Goal: Transaction & Acquisition: Purchase product/service

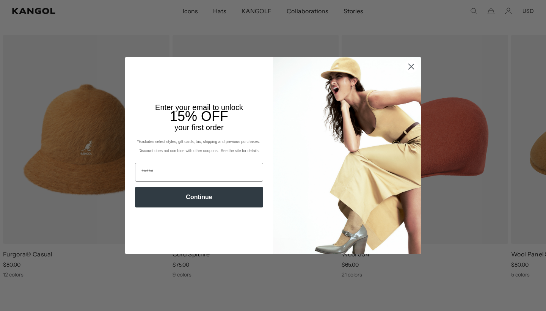
click at [412, 68] on circle "Close dialog" at bounding box center [411, 66] width 13 height 13
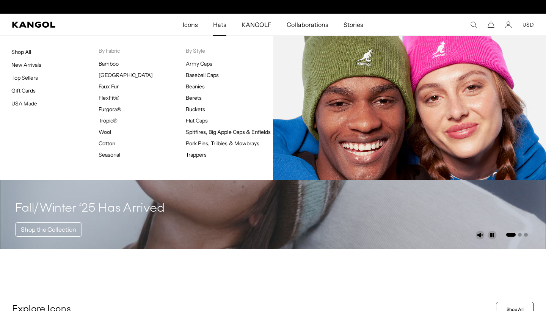
scroll to position [0, 156]
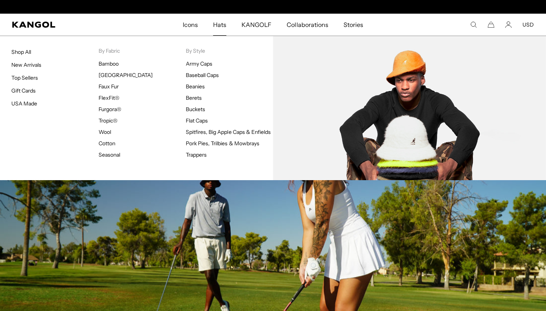
scroll to position [0, 156]
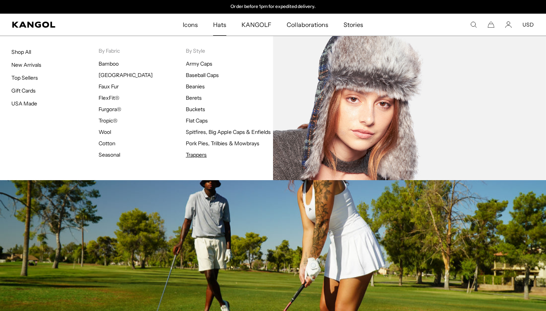
click at [193, 155] on link "Trappers" at bounding box center [196, 154] width 21 height 7
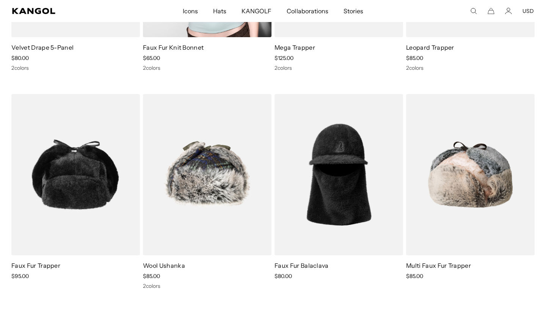
scroll to position [224, 0]
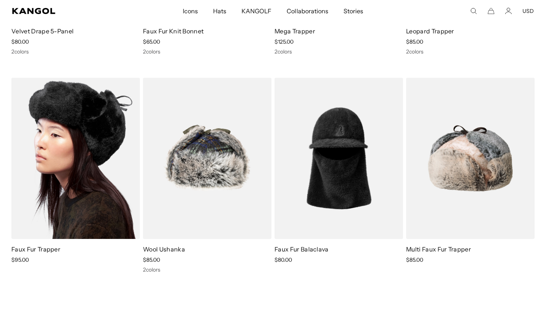
click at [90, 135] on img at bounding box center [75, 159] width 129 height 162
